Goal: Browse casually

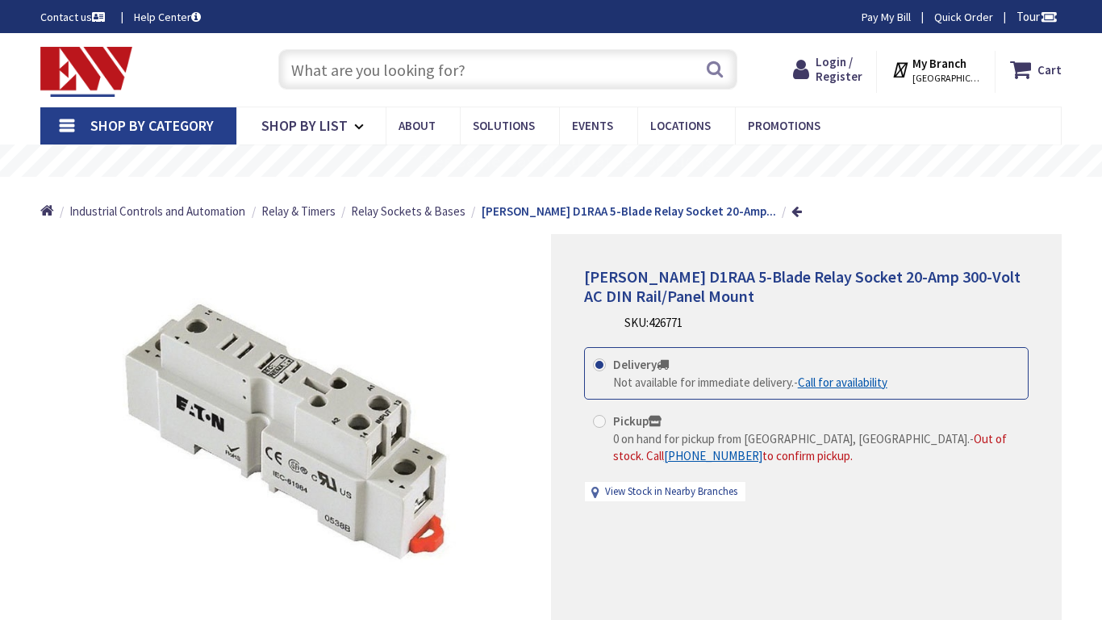
type input "Gough St &, Golden Gate Ave, San Francisco, CA 94102, USA"
